Goal: Feedback & Contribution: Leave review/rating

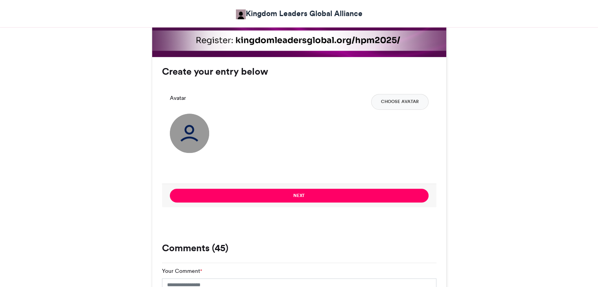
scroll to position [527, 0]
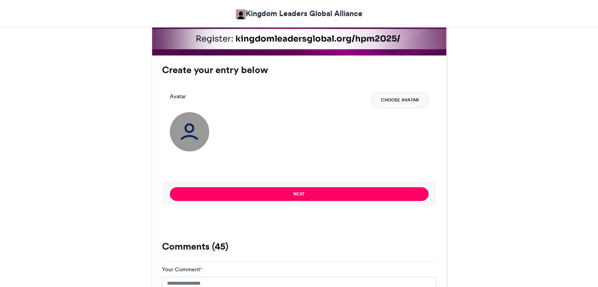
click at [392, 101] on button "Choose Avatar" at bounding box center [399, 100] width 57 height 16
click at [189, 119] on img at bounding box center [189, 131] width 39 height 39
click at [405, 99] on button "Choose Avatar" at bounding box center [399, 100] width 57 height 16
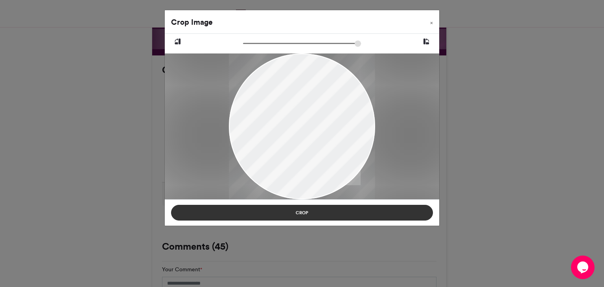
click at [327, 214] on button "Crop" at bounding box center [302, 213] width 262 height 16
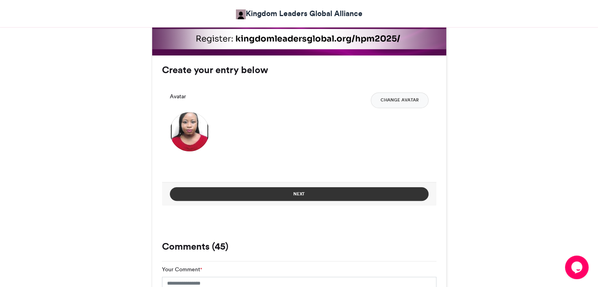
click at [321, 197] on button "Next" at bounding box center [299, 194] width 259 height 14
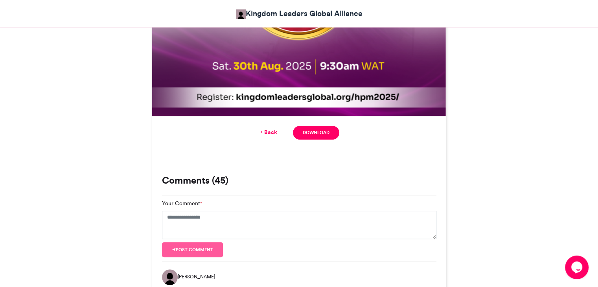
scroll to position [468, 0]
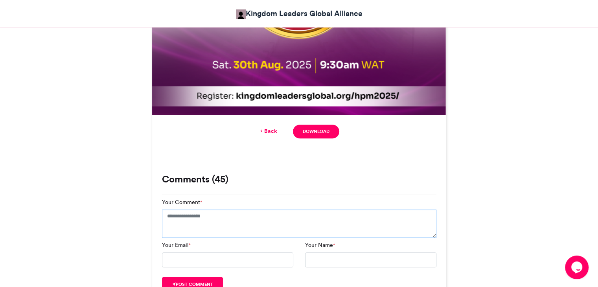
click at [266, 209] on textarea "Your Comment *" at bounding box center [299, 223] width 274 height 28
type textarea "**********"
click at [233, 260] on input "Your Email *" at bounding box center [227, 262] width 131 height 15
type input "**********"
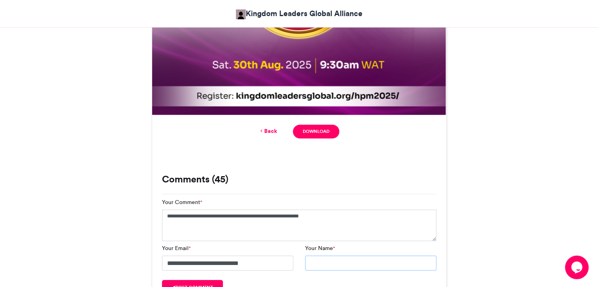
type input "**********"
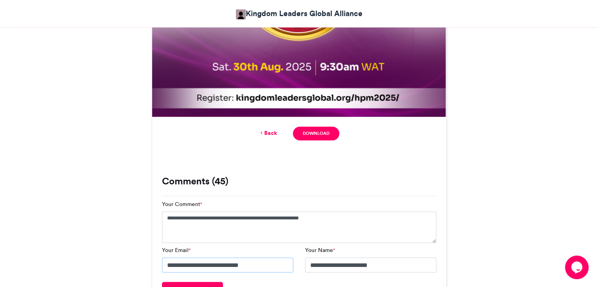
scroll to position [504, 0]
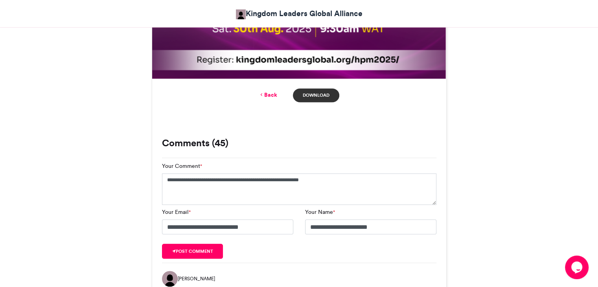
click at [307, 97] on link "Download" at bounding box center [316, 95] width 46 height 14
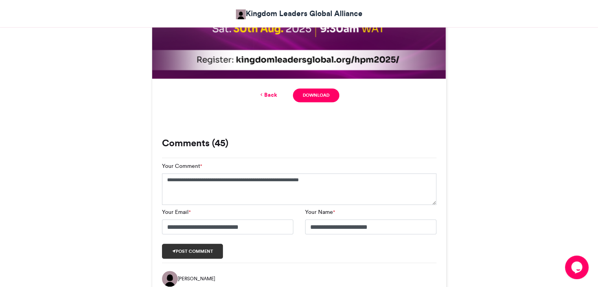
click at [201, 252] on button "Post comment" at bounding box center [192, 251] width 61 height 15
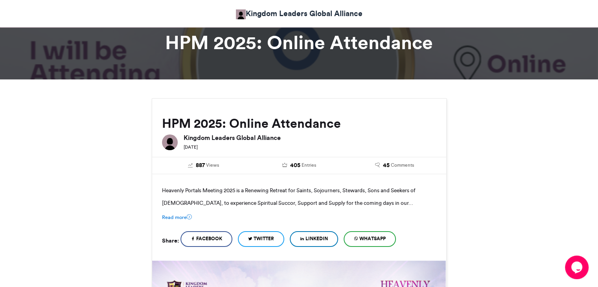
scroll to position [0, 0]
